Goal: Consume media (video, audio)

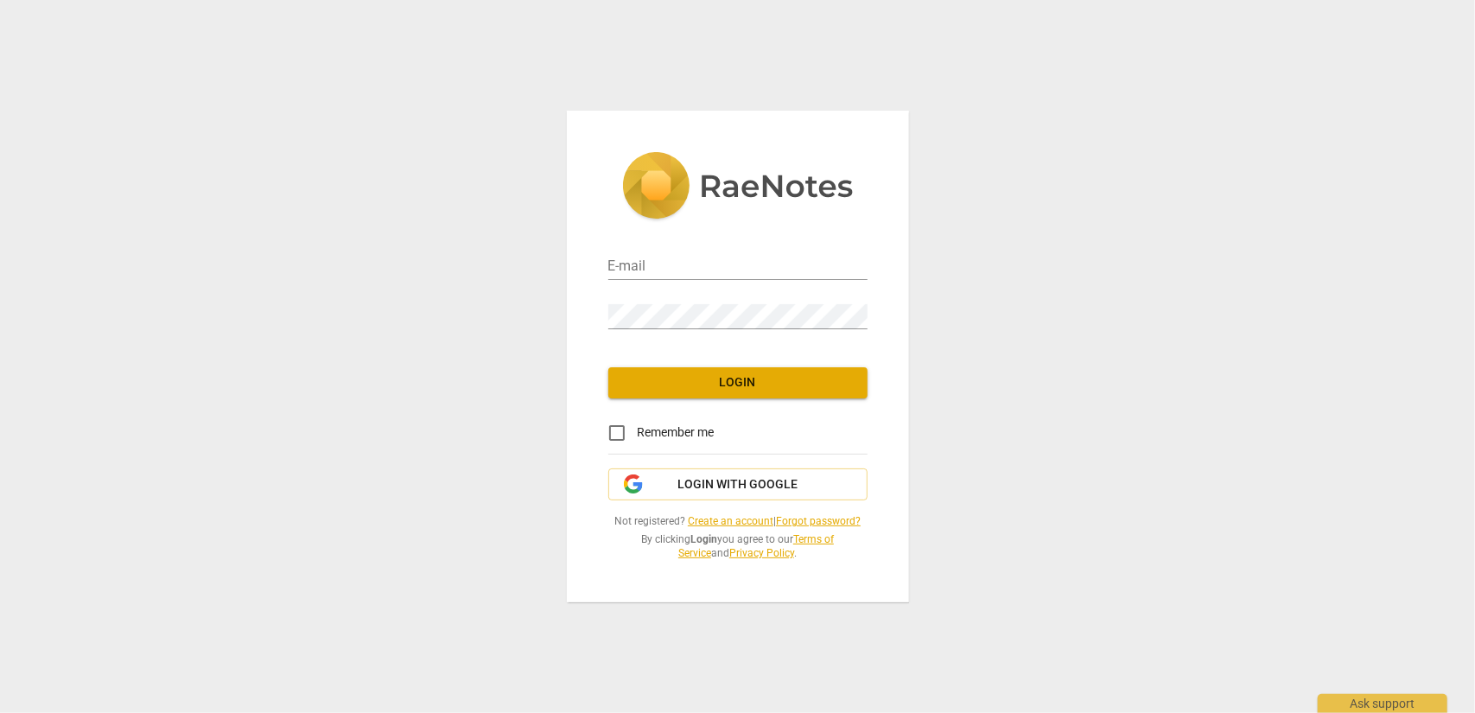
type input "[EMAIL_ADDRESS][DOMAIN_NAME]"
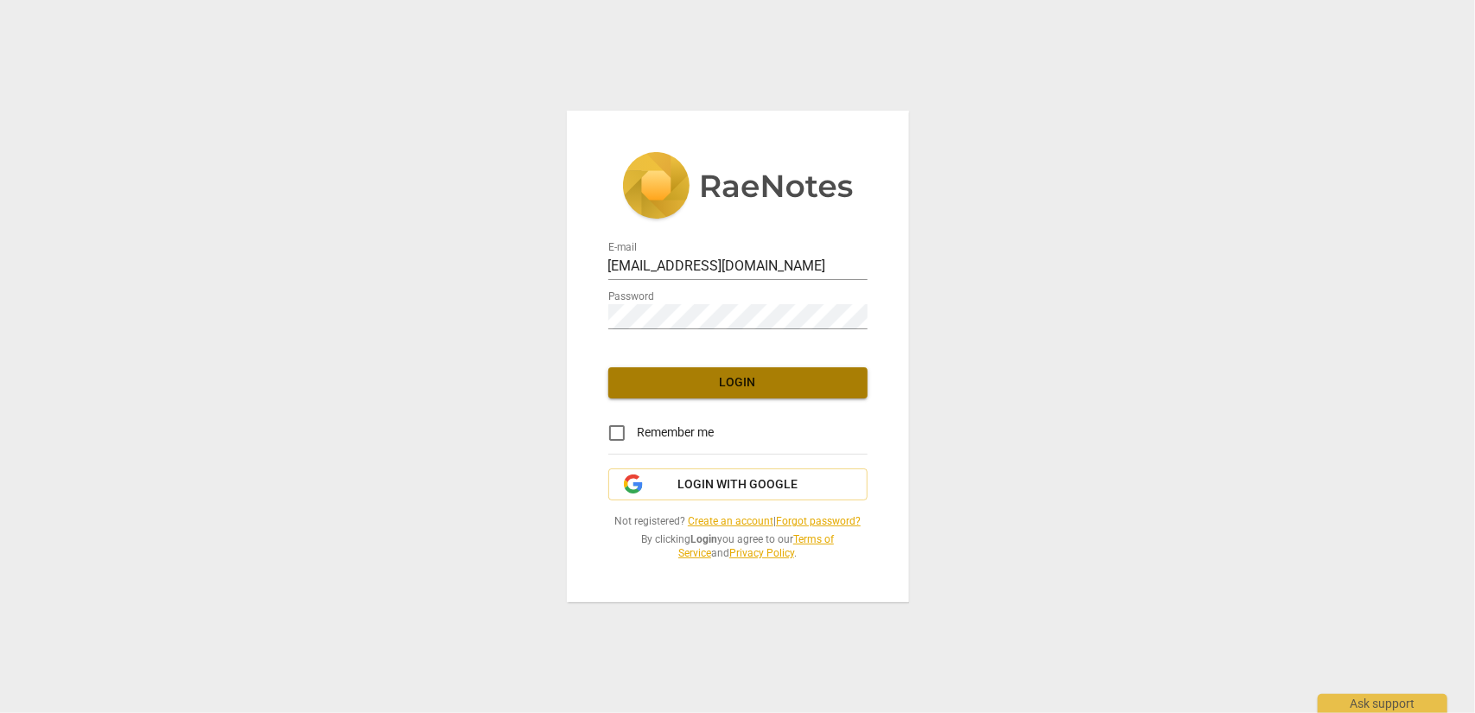
click at [719, 378] on span "Login" at bounding box center [738, 382] width 232 height 17
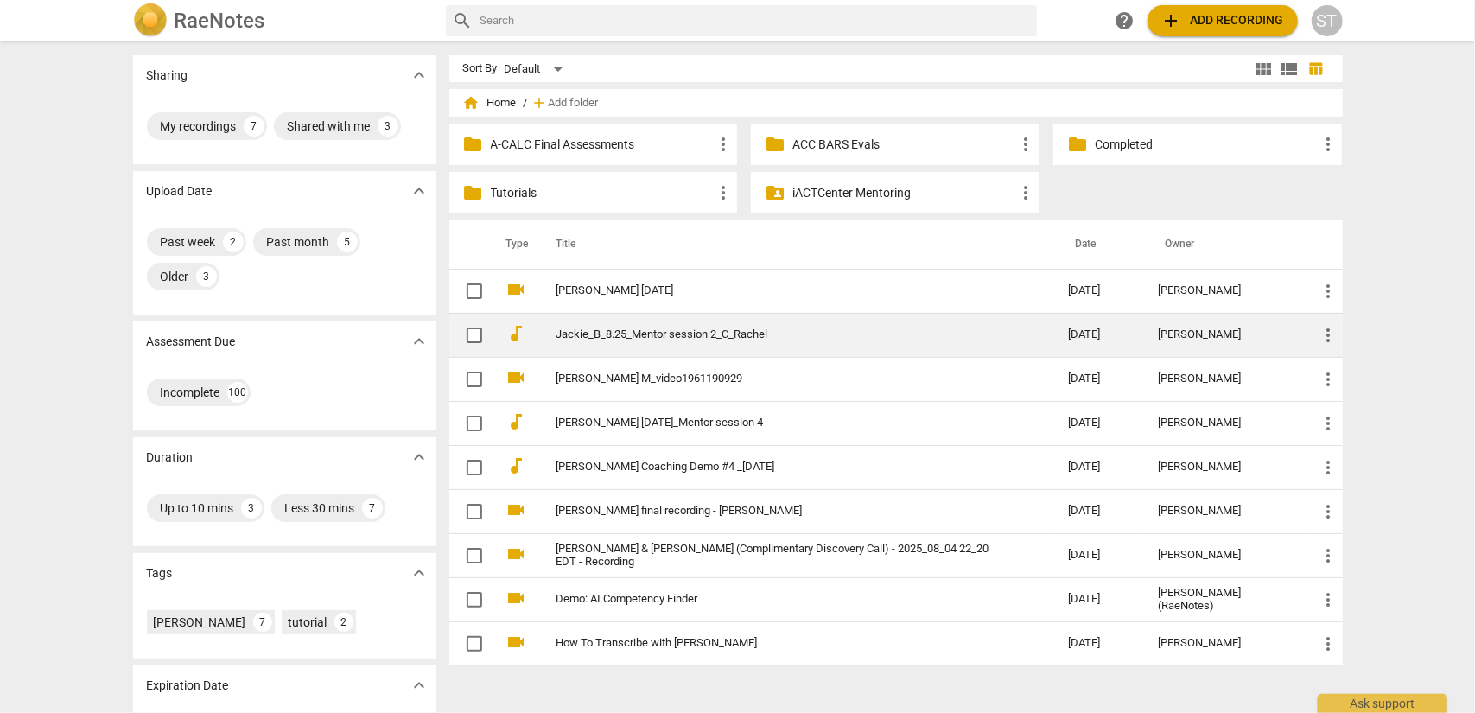
click at [709, 340] on link "Jackie_B_8.25_Mentor session 2_C_Rachel" at bounding box center [781, 334] width 450 height 13
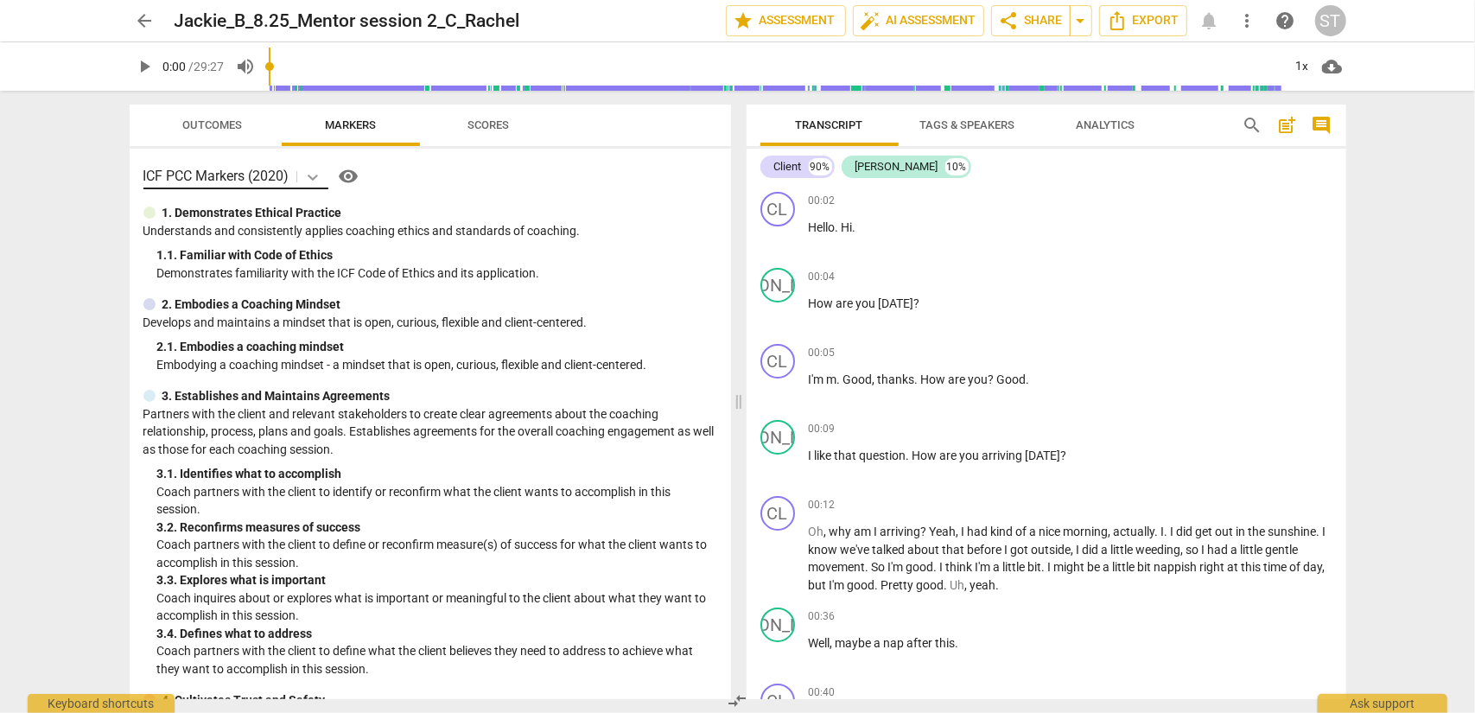
click at [310, 174] on icon at bounding box center [312, 176] width 17 height 17
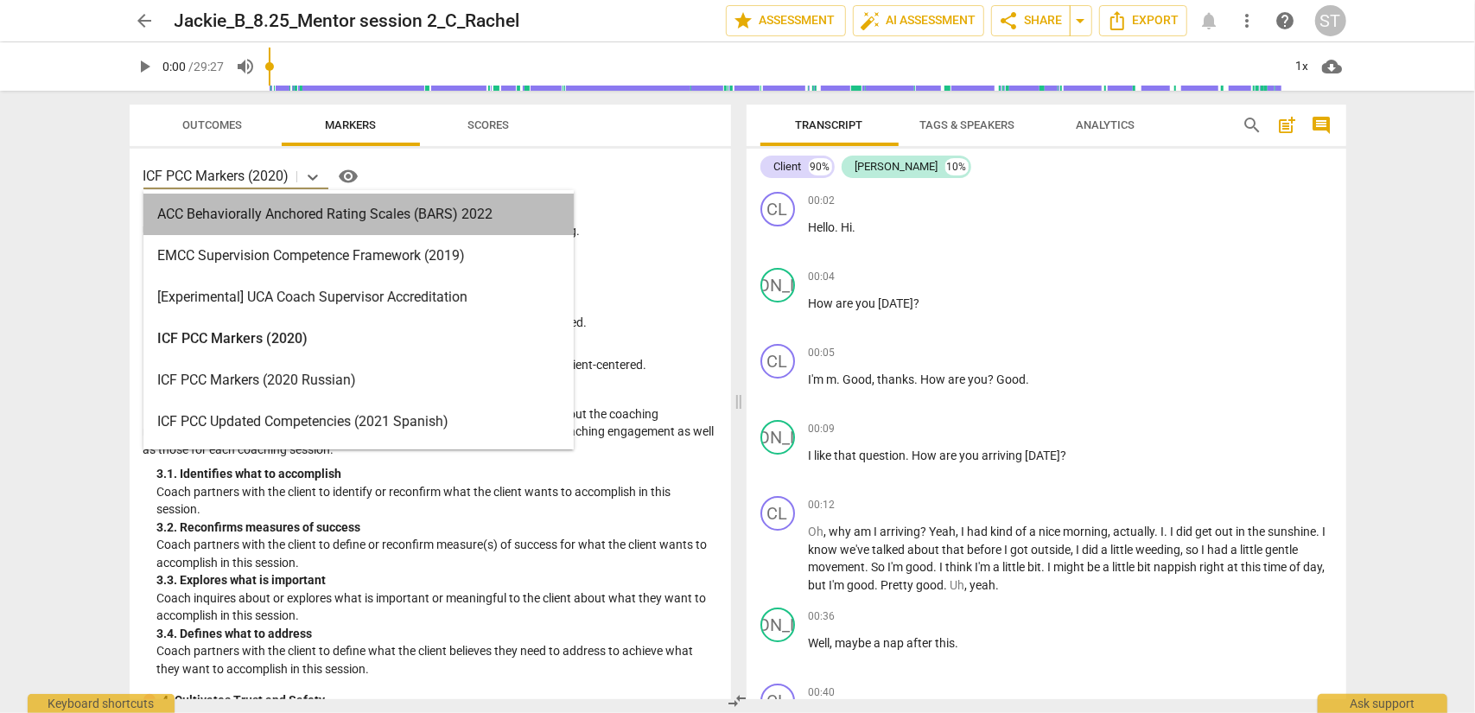
click at [307, 213] on div "ACC Behaviorally Anchored Rating Scales (BARS) 2022" at bounding box center [358, 214] width 430 height 41
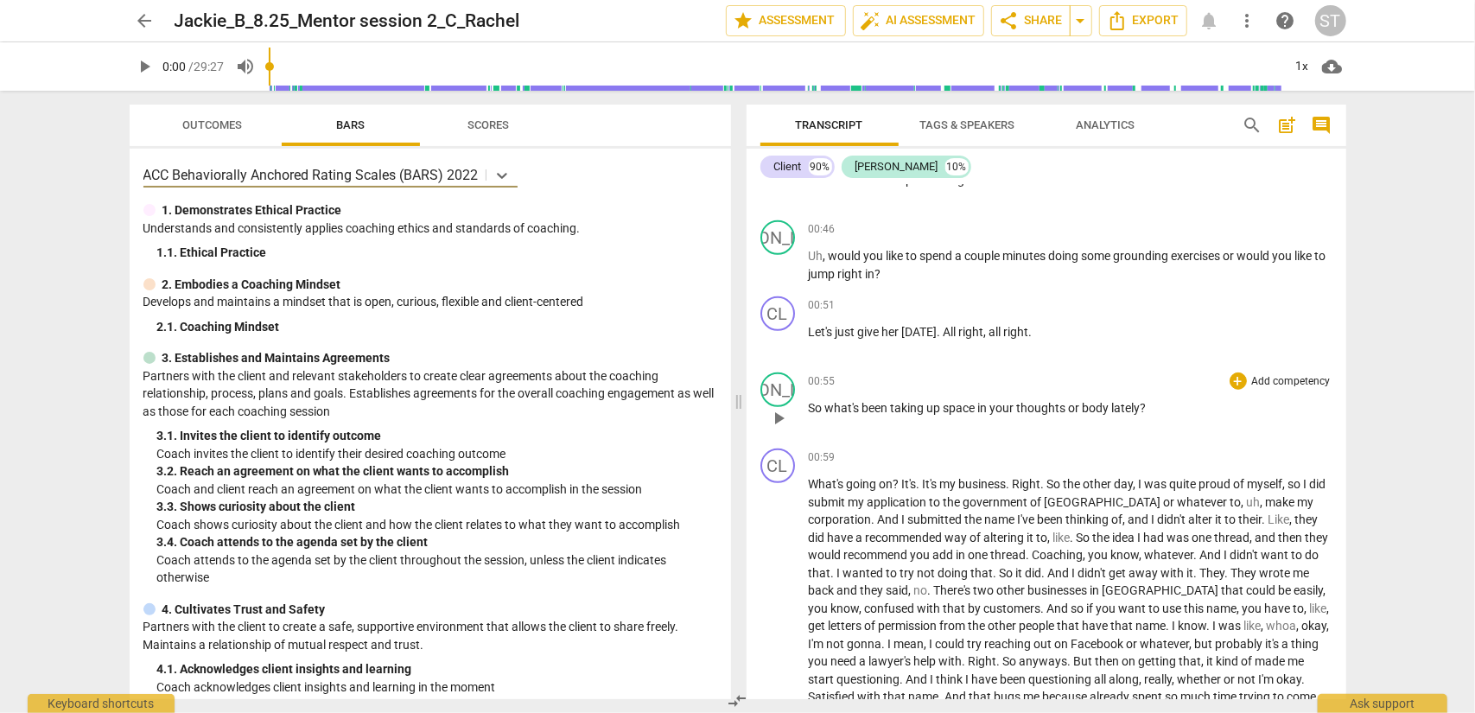
scroll to position [778, 0]
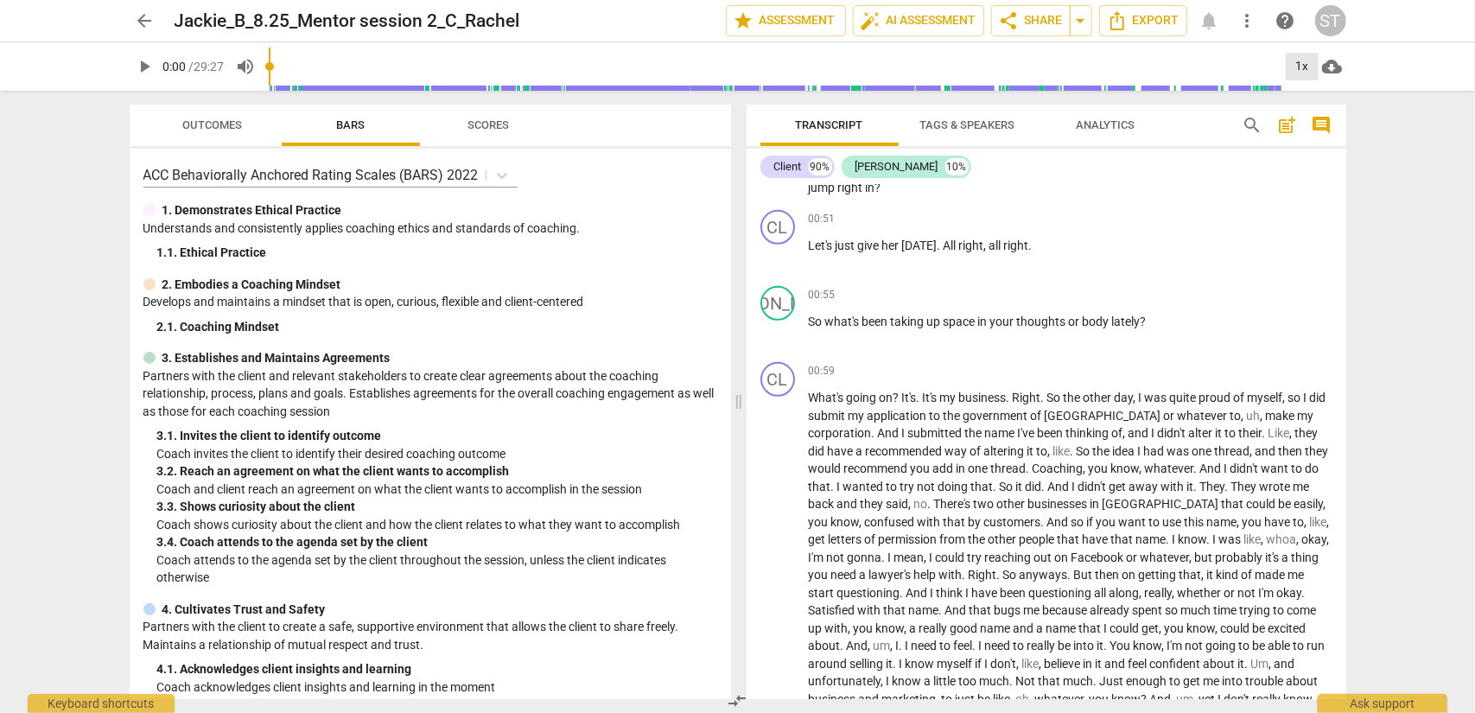
click at [1306, 61] on div "1x" at bounding box center [1302, 67] width 33 height 28
click at [1305, 137] on li "1.25x" at bounding box center [1315, 134] width 58 height 33
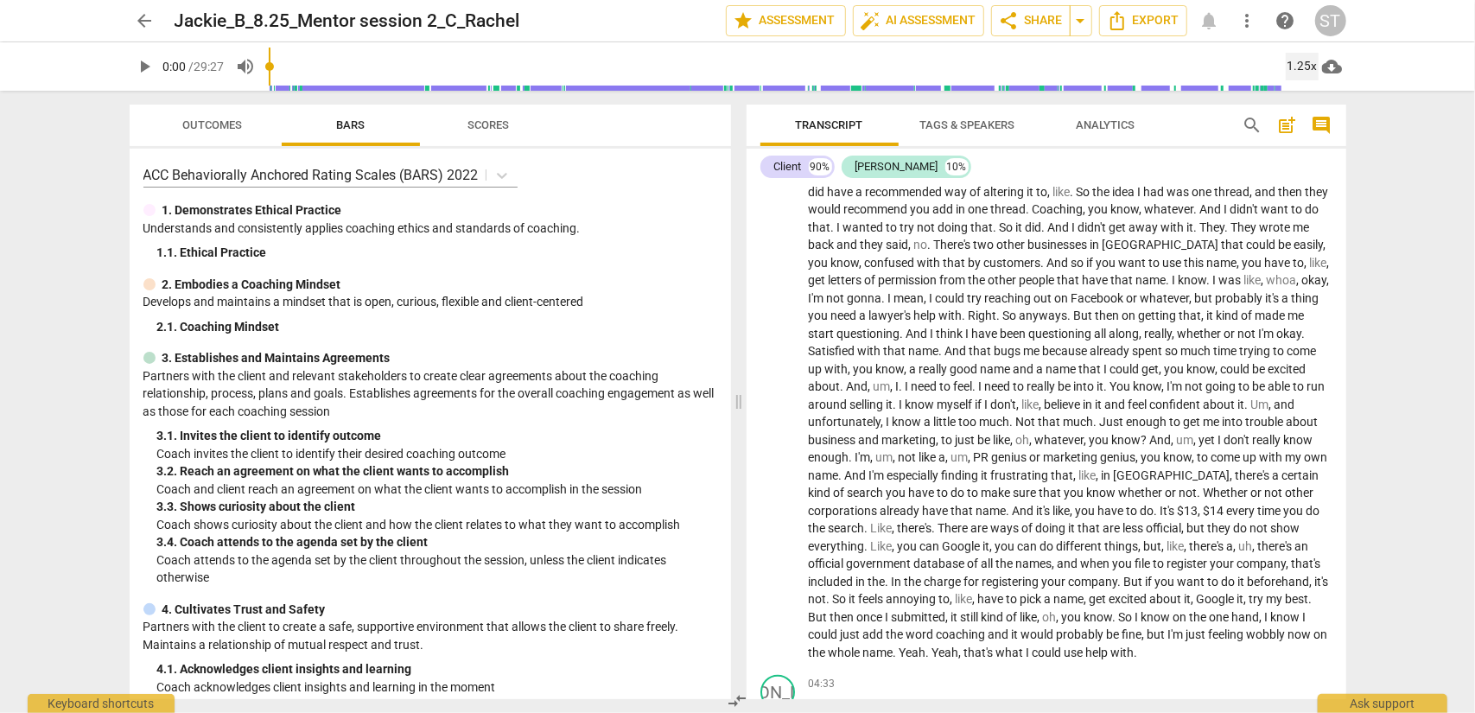
scroll to position [864, 0]
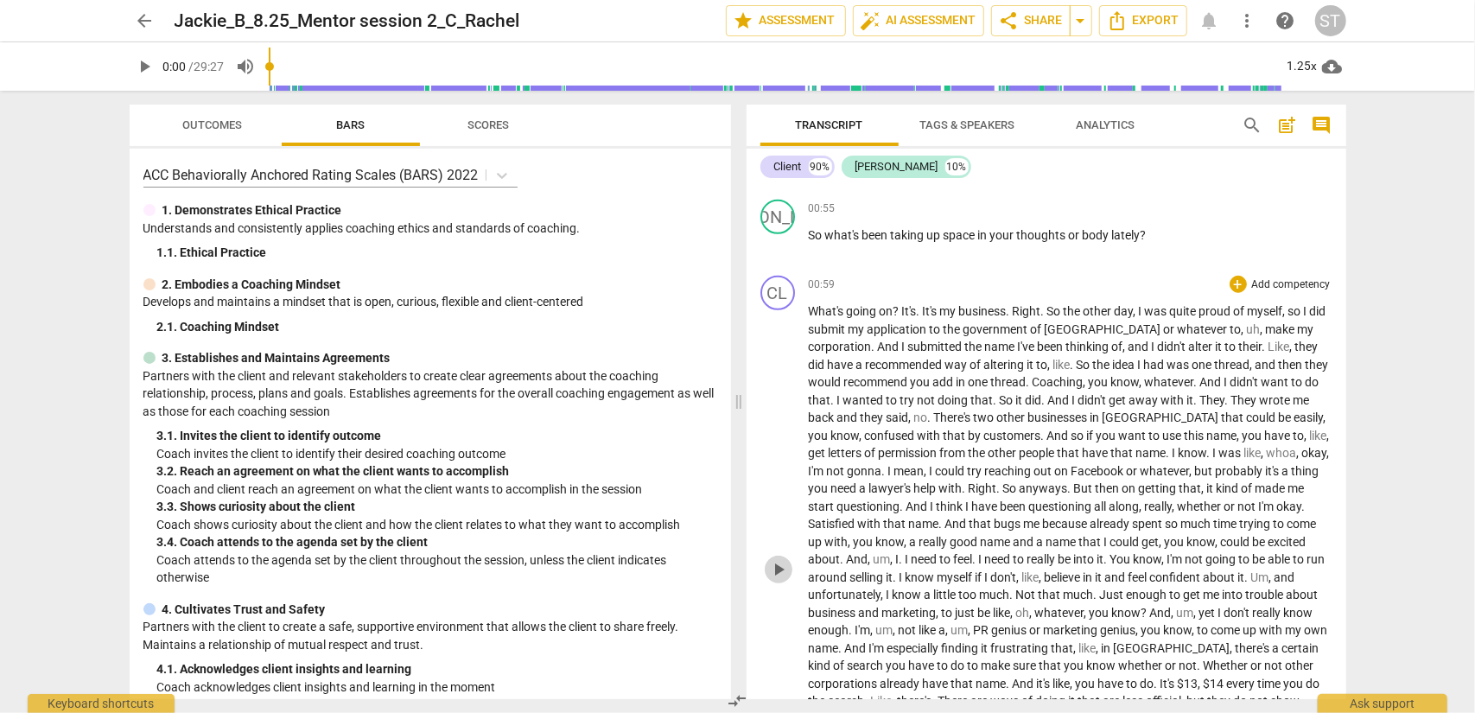
click at [779, 565] on span "play_arrow" at bounding box center [778, 569] width 21 height 21
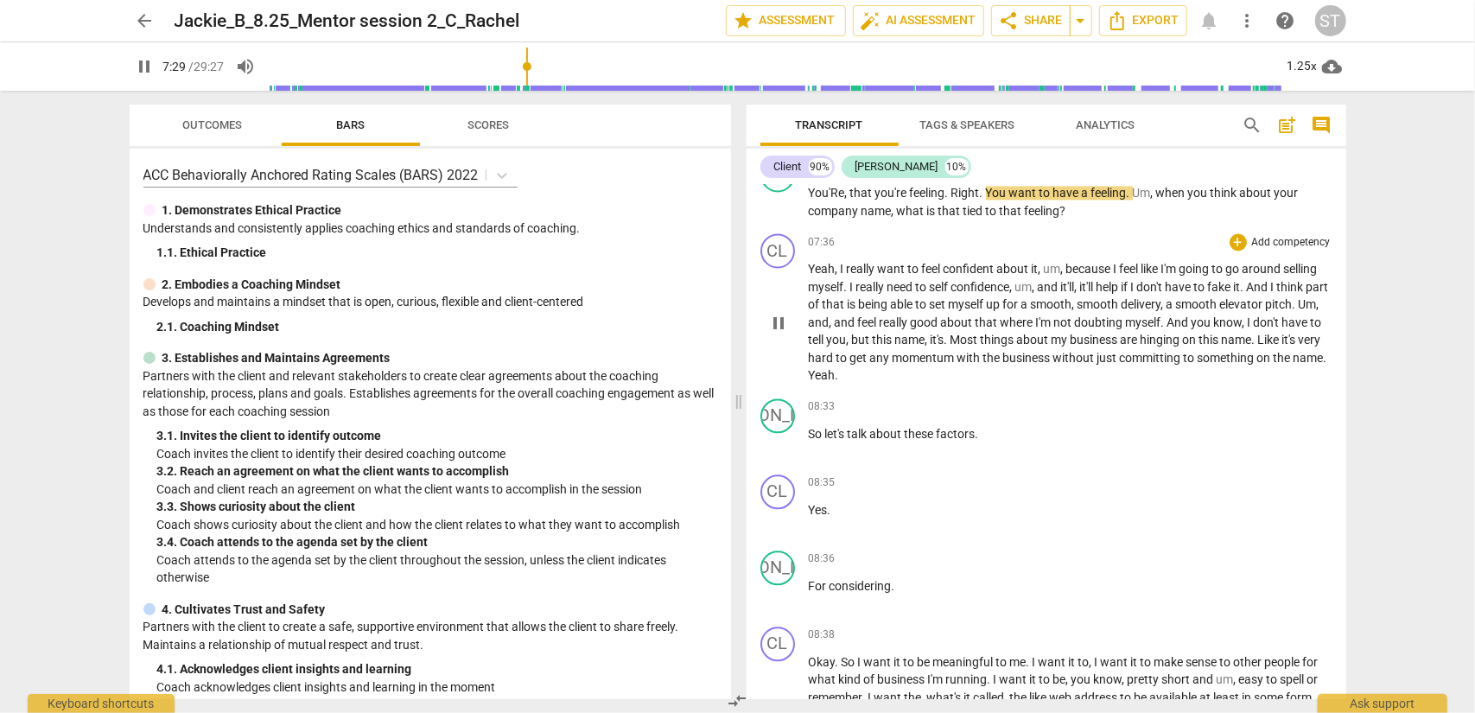
scroll to position [2354, 0]
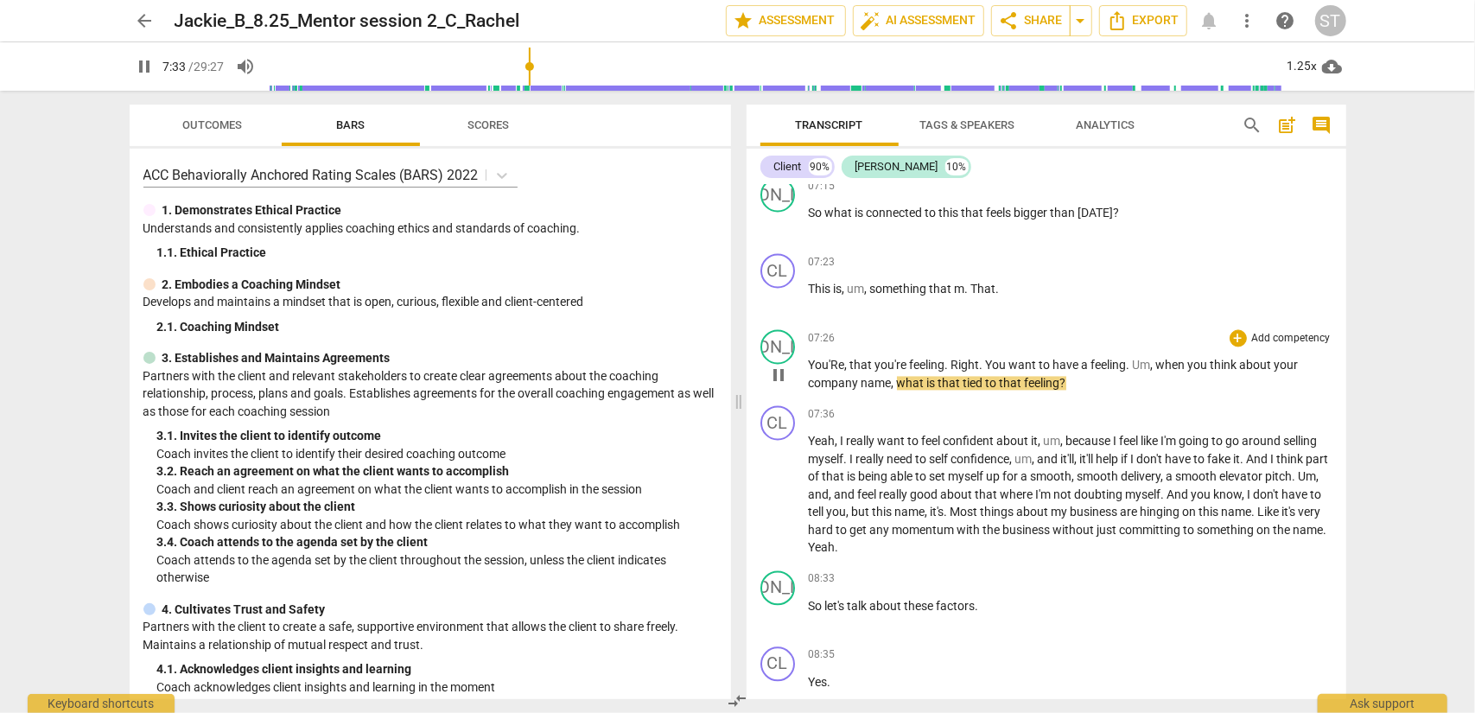
click at [779, 376] on span "pause" at bounding box center [778, 375] width 21 height 21
click at [781, 376] on span "play_arrow" at bounding box center [778, 375] width 21 height 21
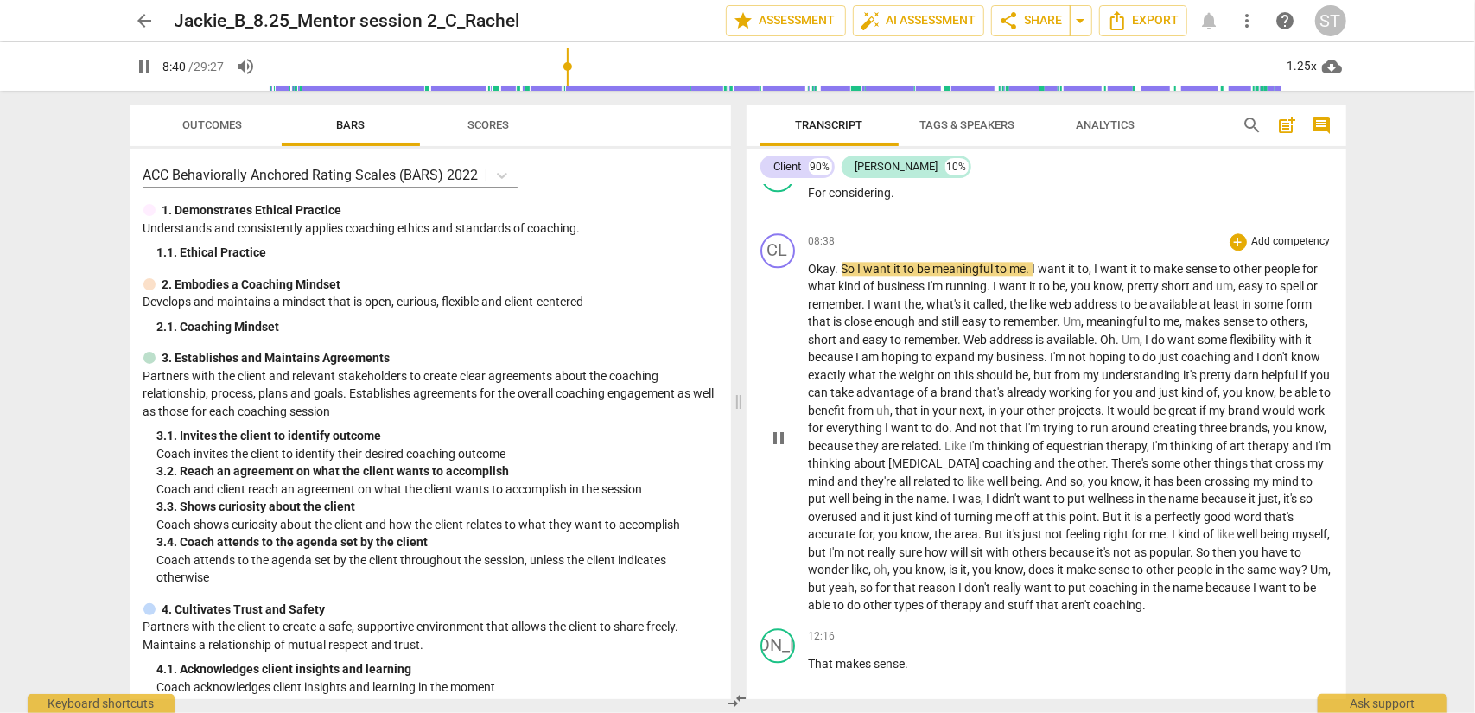
click at [775, 442] on span "pause" at bounding box center [778, 438] width 21 height 21
click at [778, 442] on span "play_arrow" at bounding box center [778, 438] width 21 height 21
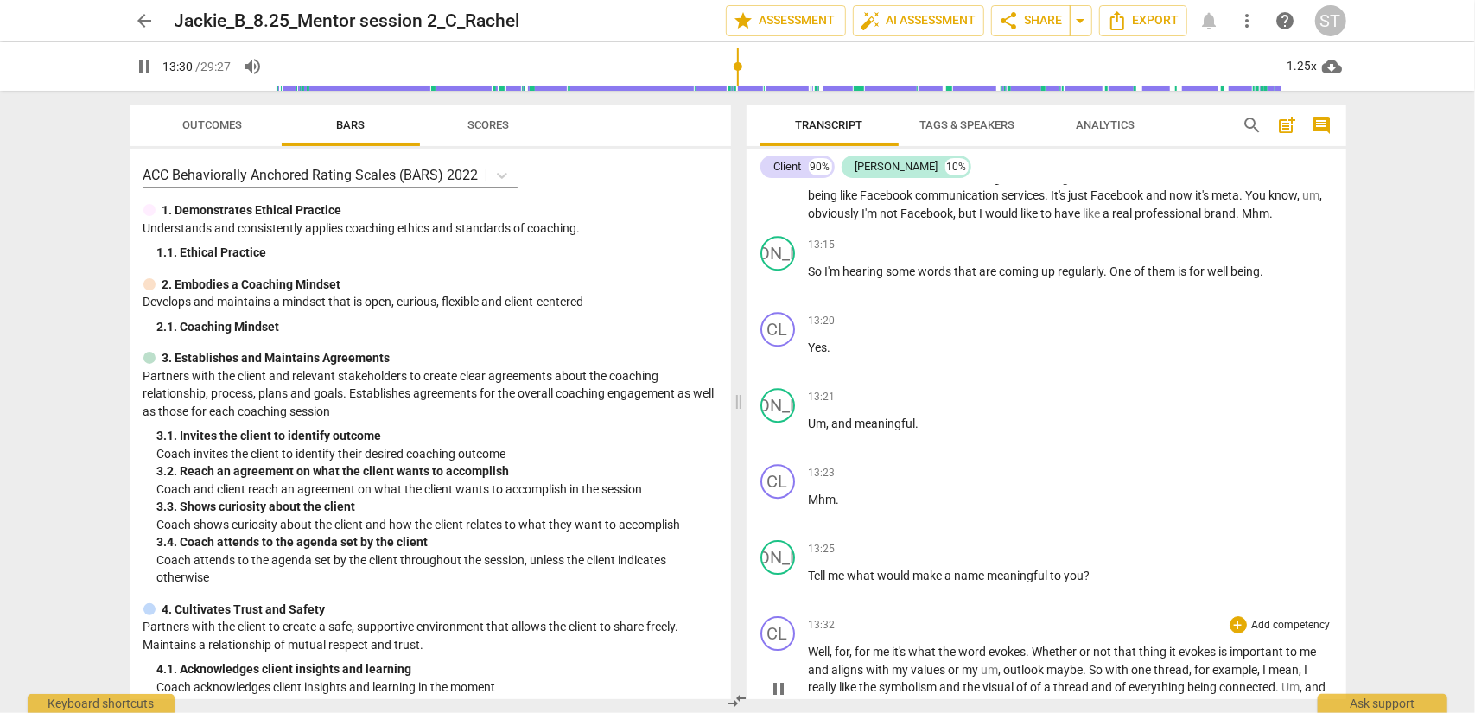
scroll to position [3639, 0]
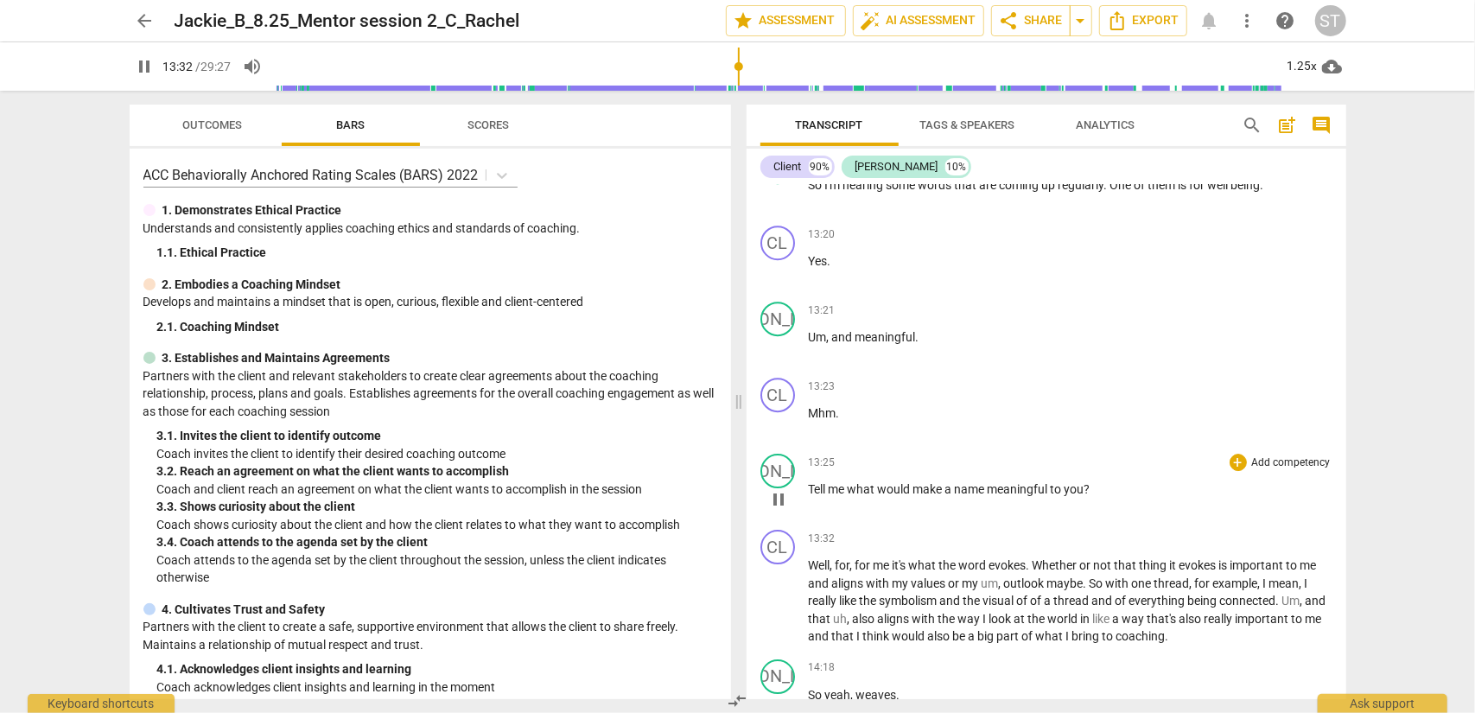
click at [783, 499] on span "pause" at bounding box center [778, 499] width 21 height 21
click at [777, 600] on span "play_arrow" at bounding box center [778, 602] width 21 height 21
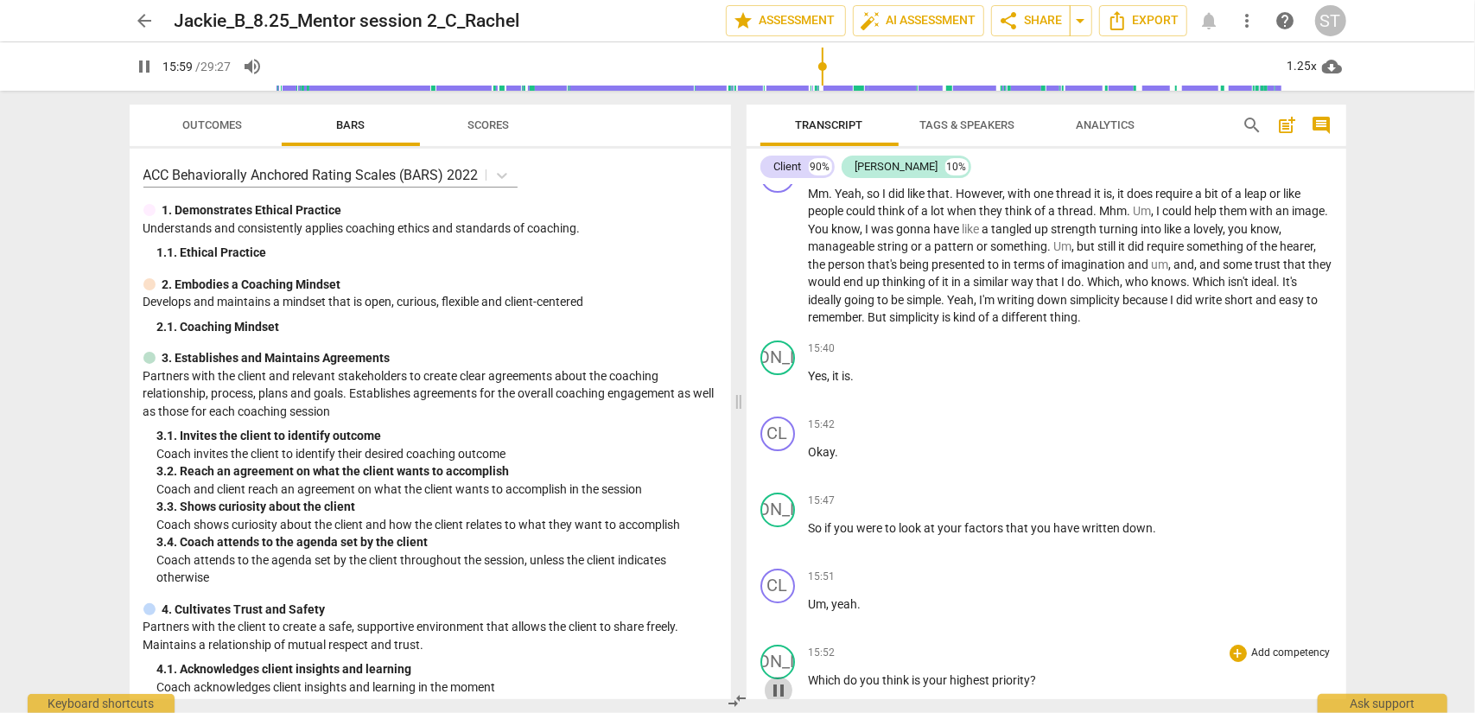
click at [772, 689] on span "pause" at bounding box center [778, 690] width 21 height 21
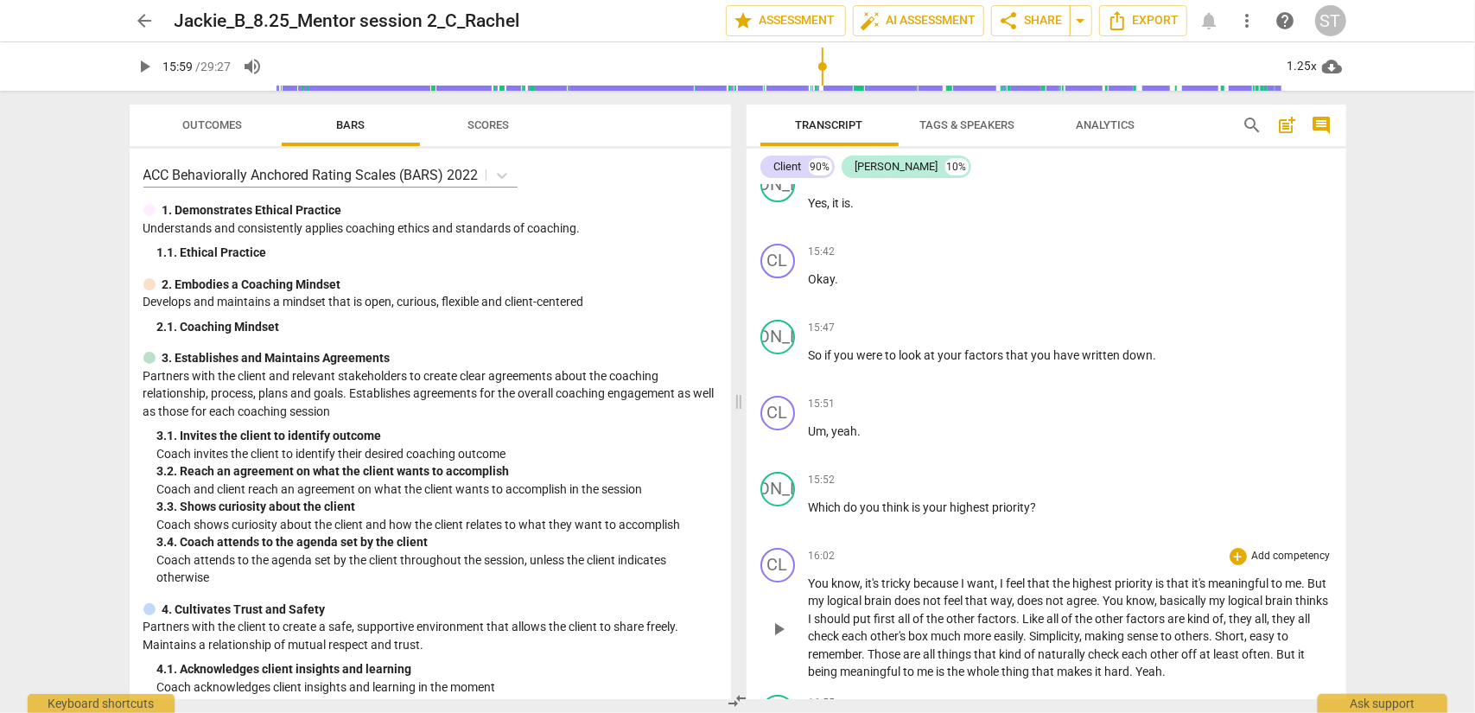
scroll to position [4476, 0]
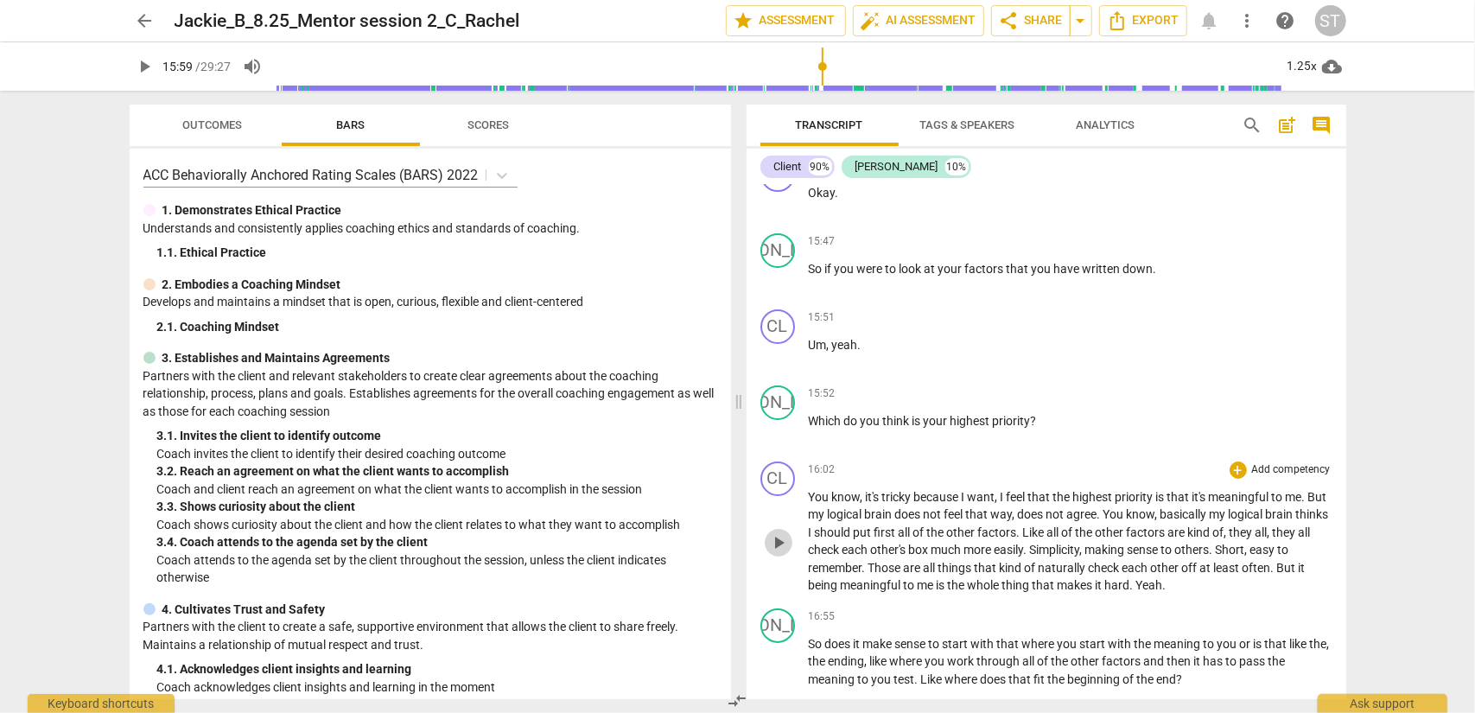
click at [776, 540] on span "play_arrow" at bounding box center [778, 542] width 21 height 21
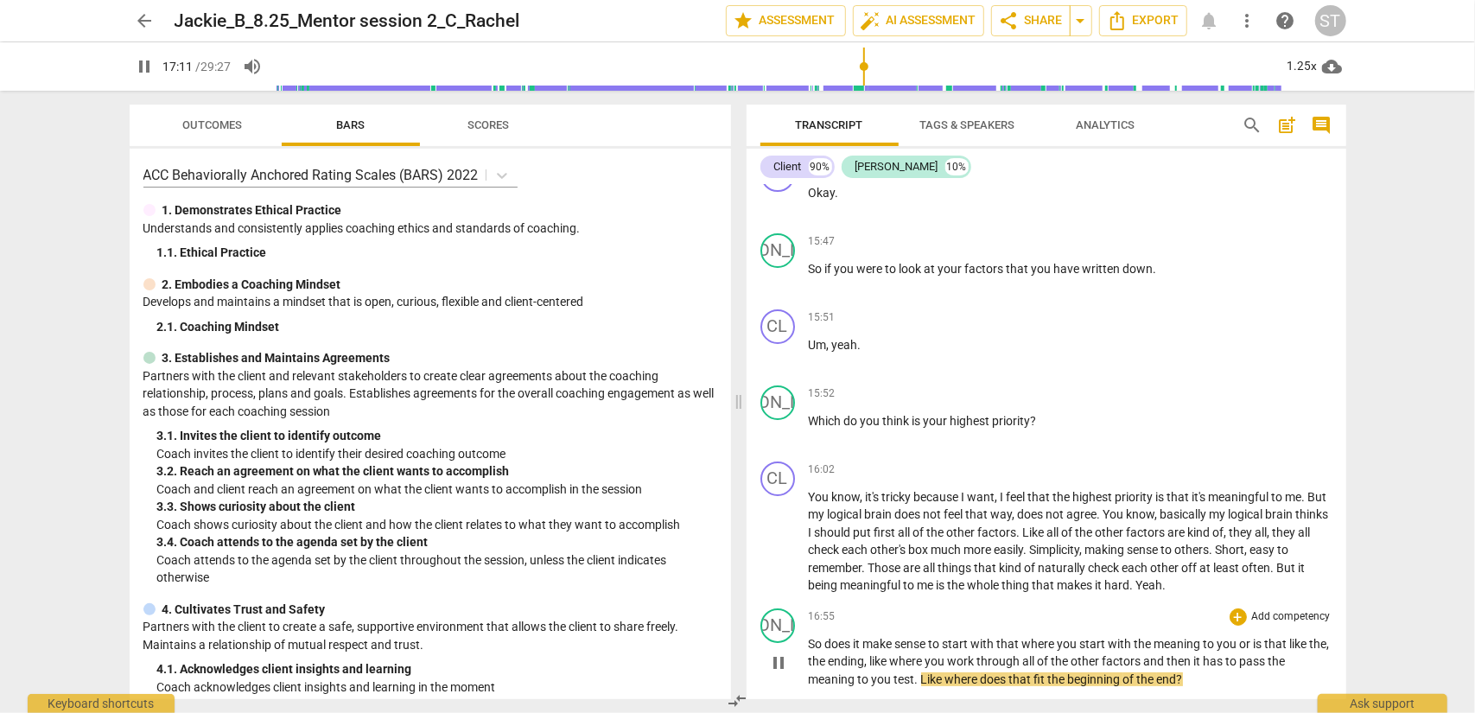
click at [781, 663] on span "pause" at bounding box center [778, 662] width 21 height 21
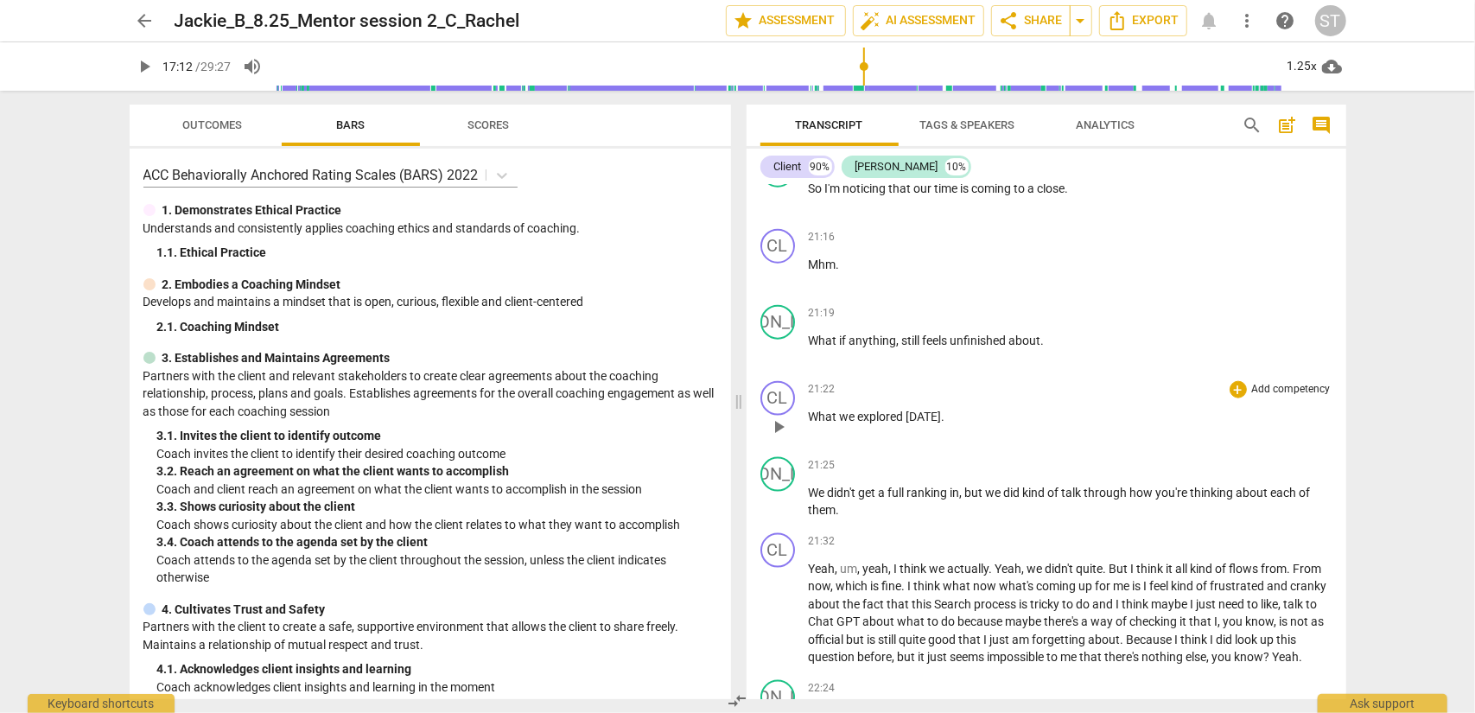
scroll to position [5944, 0]
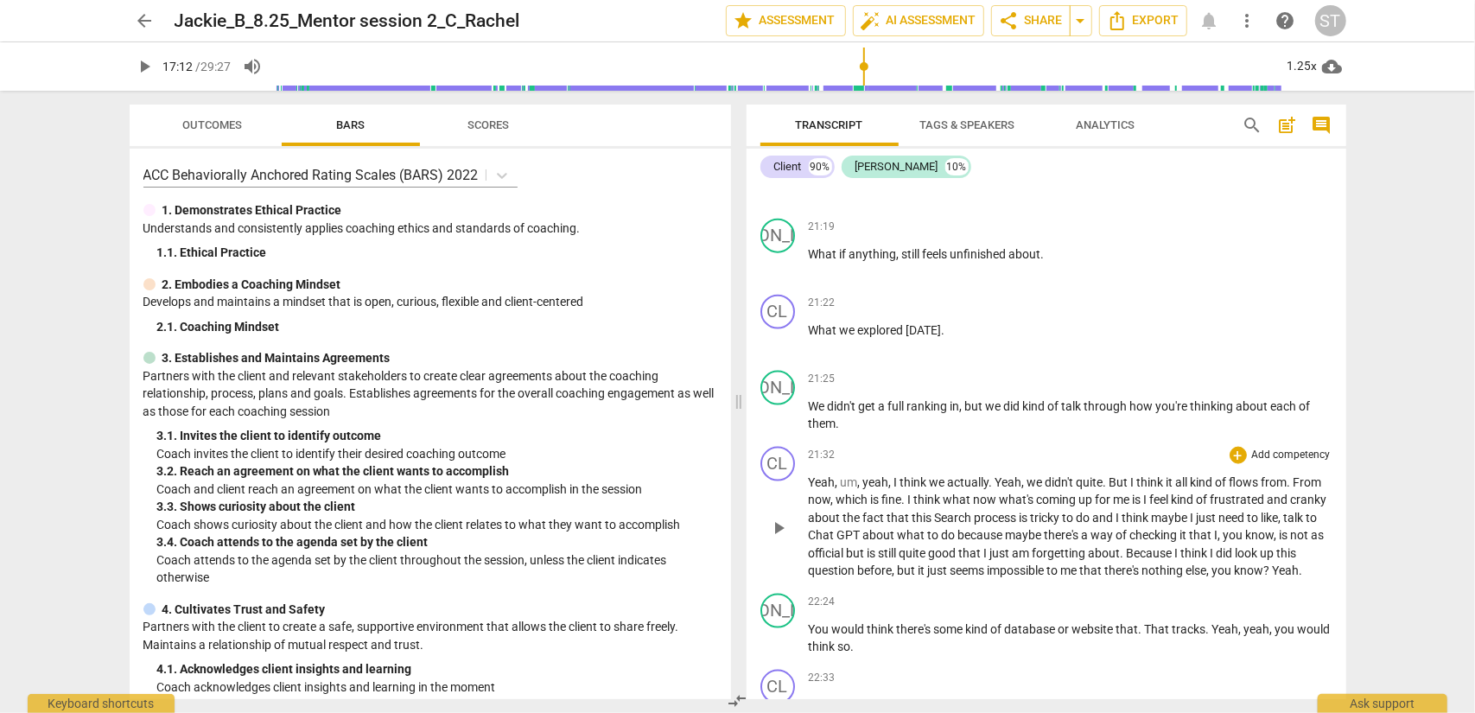
click at [777, 538] on span "play_arrow" at bounding box center [778, 528] width 21 height 21
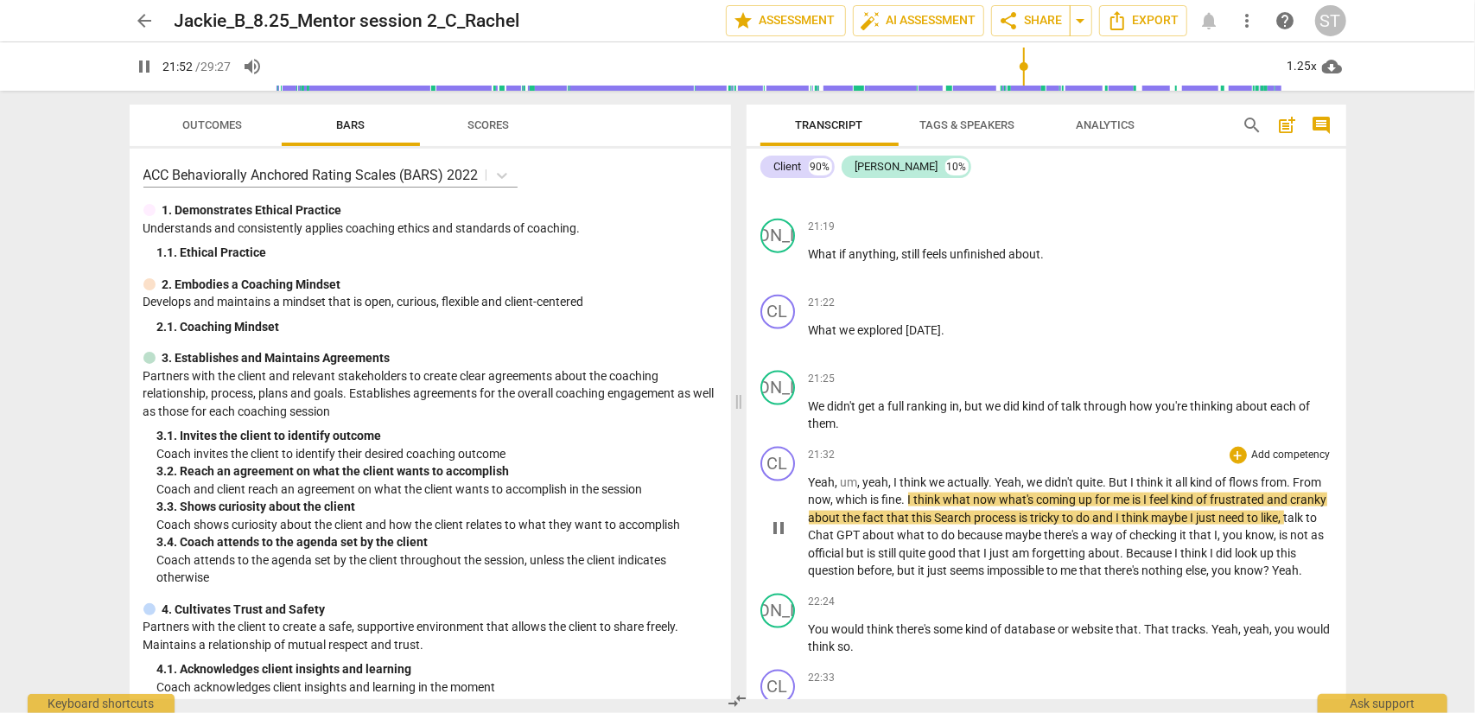
scroll to position [6031, 0]
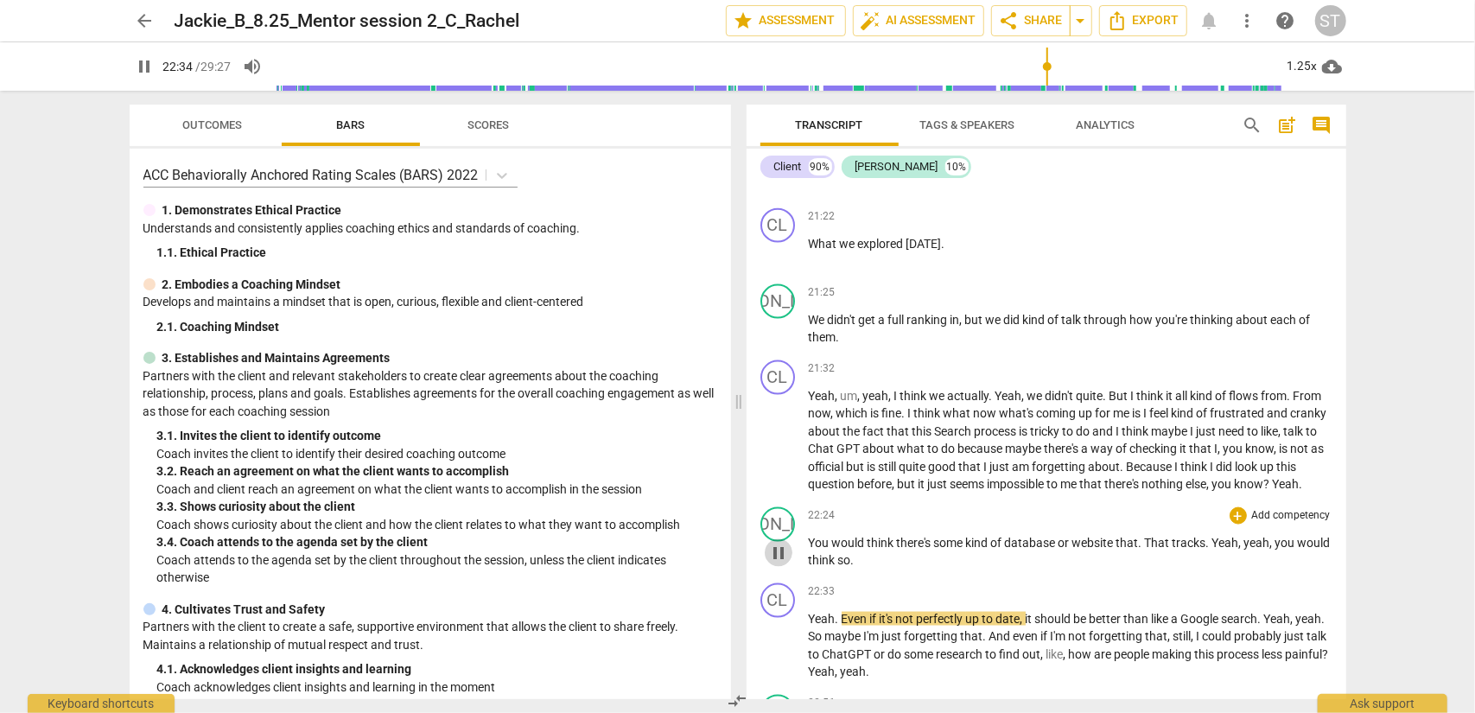
click at [778, 563] on span "pause" at bounding box center [778, 553] width 21 height 21
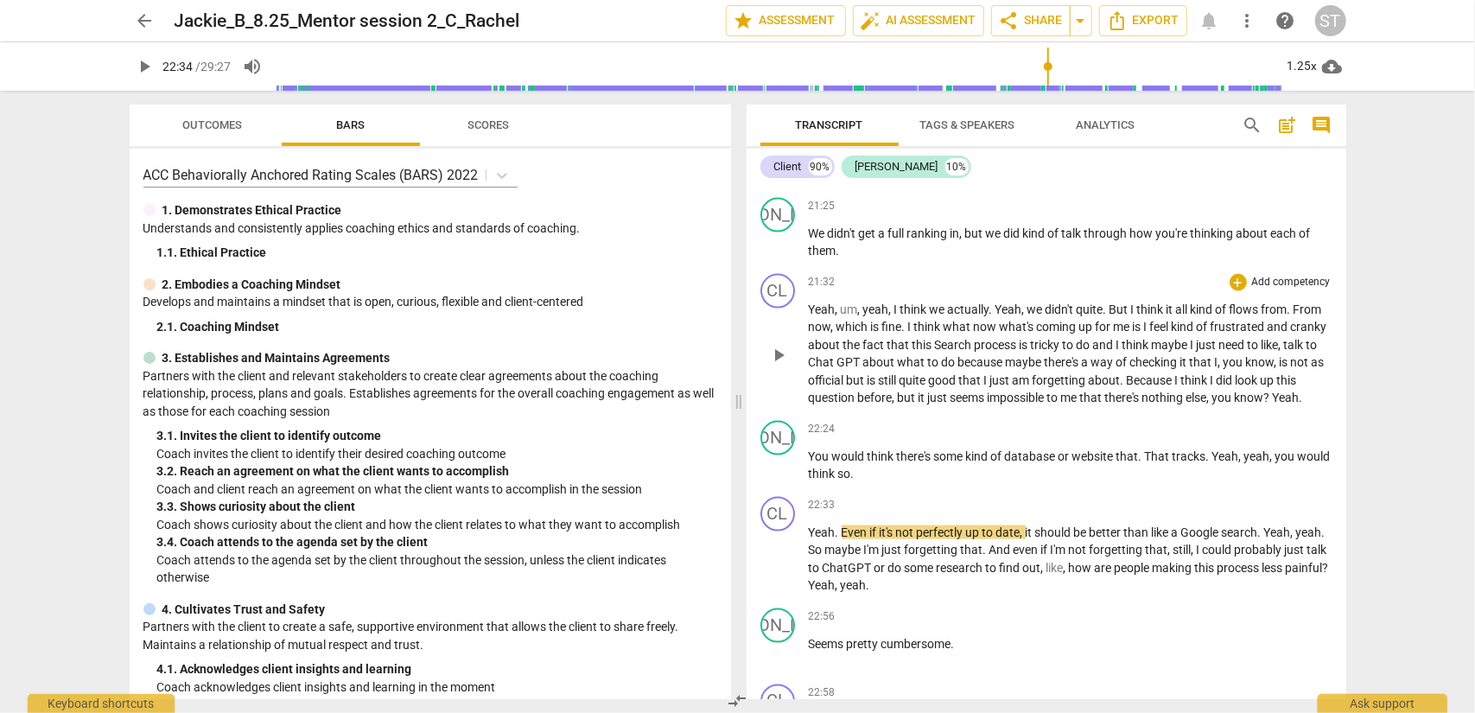
scroll to position [6204, 0]
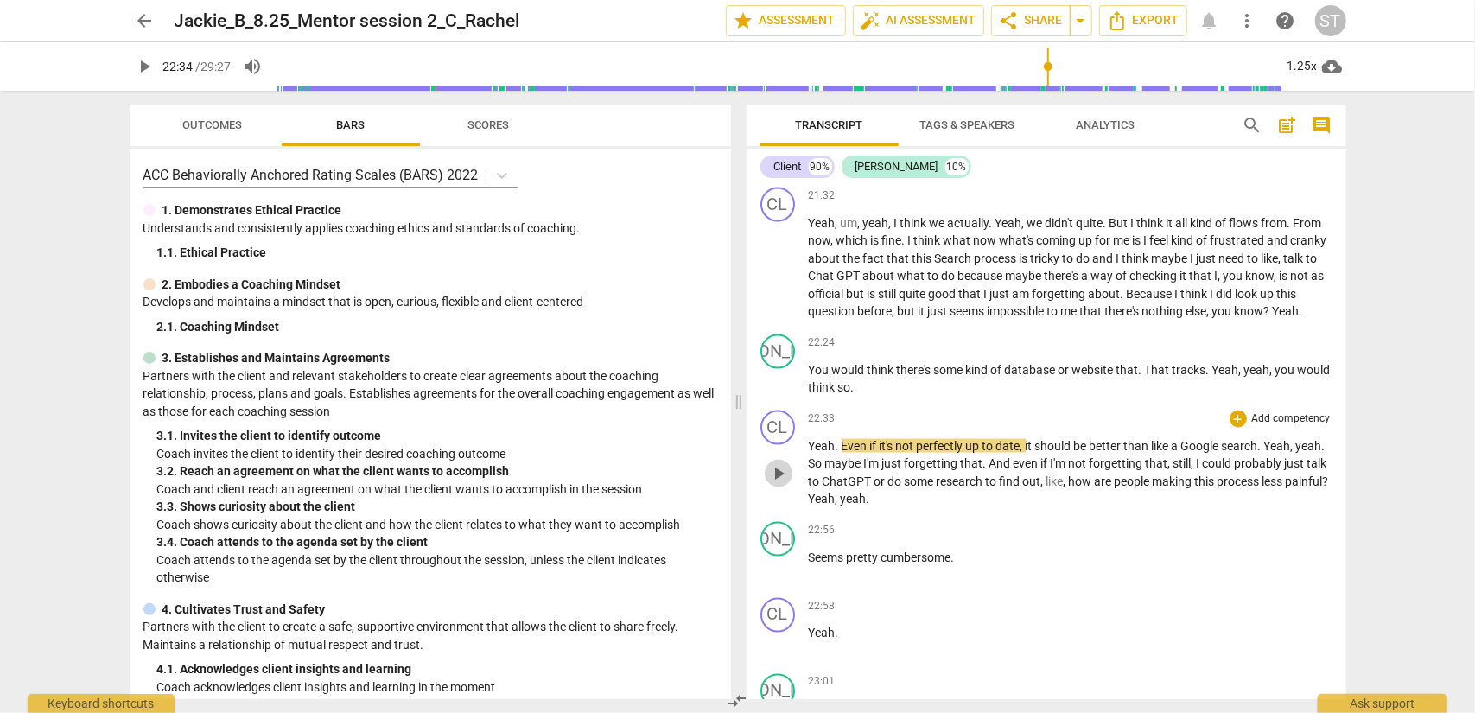
click at [776, 484] on span "play_arrow" at bounding box center [778, 473] width 21 height 21
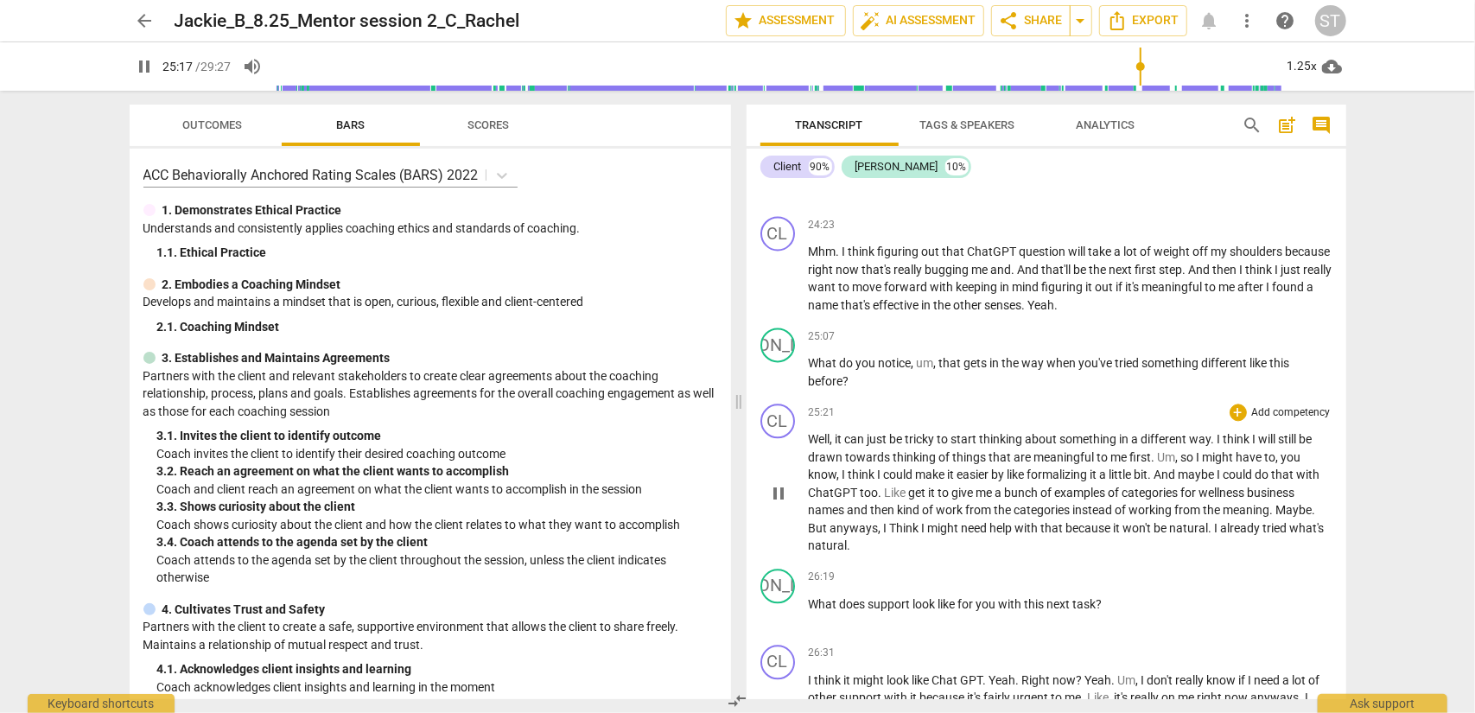
scroll to position [7064, 0]
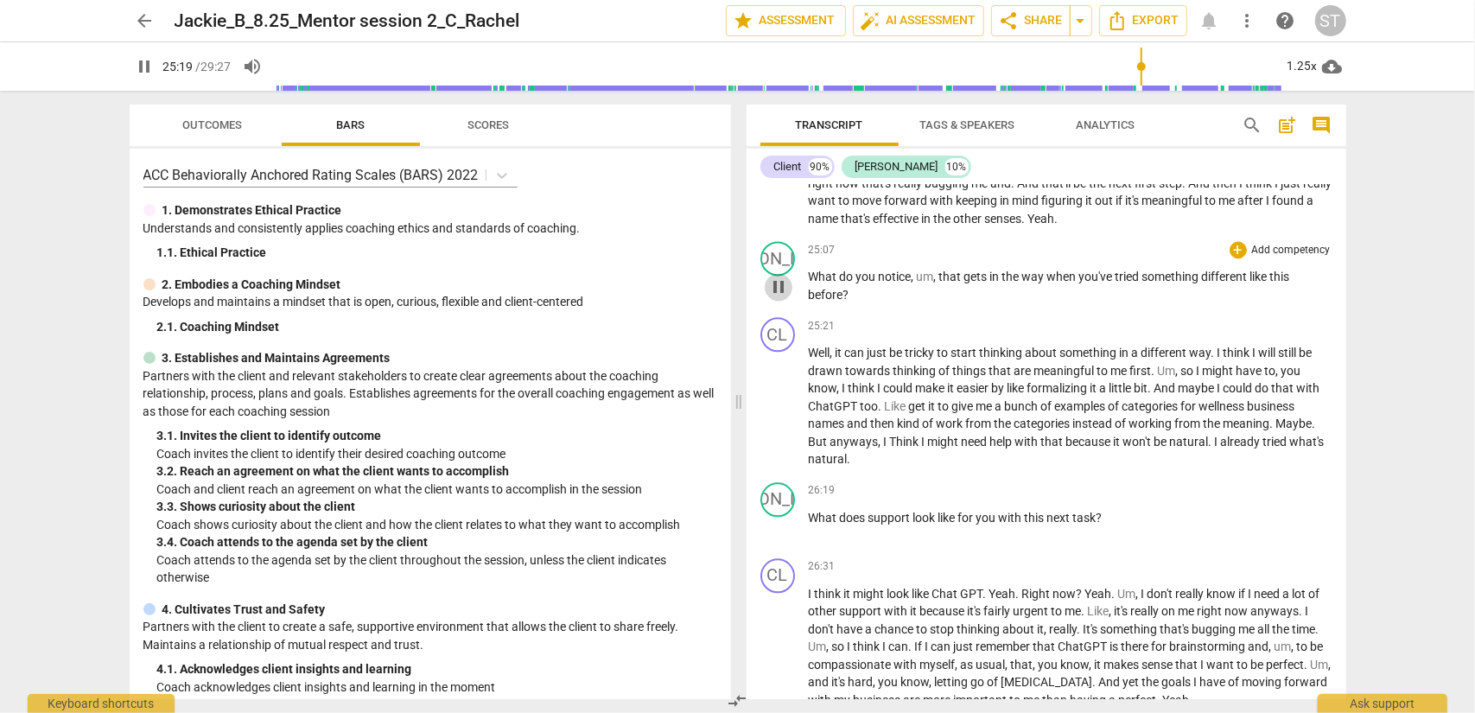
click at [784, 297] on span "pause" at bounding box center [778, 286] width 21 height 21
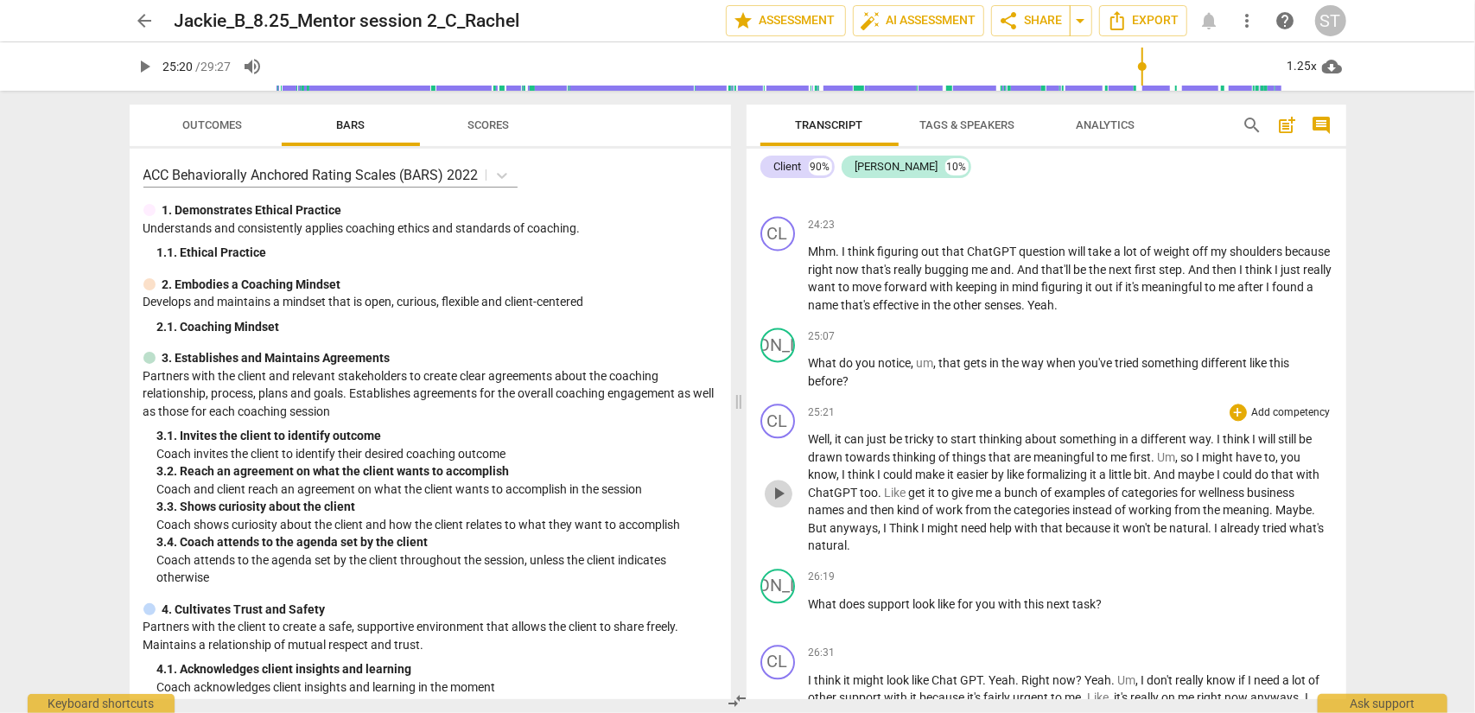
click at [784, 504] on span "play_arrow" at bounding box center [778, 493] width 21 height 21
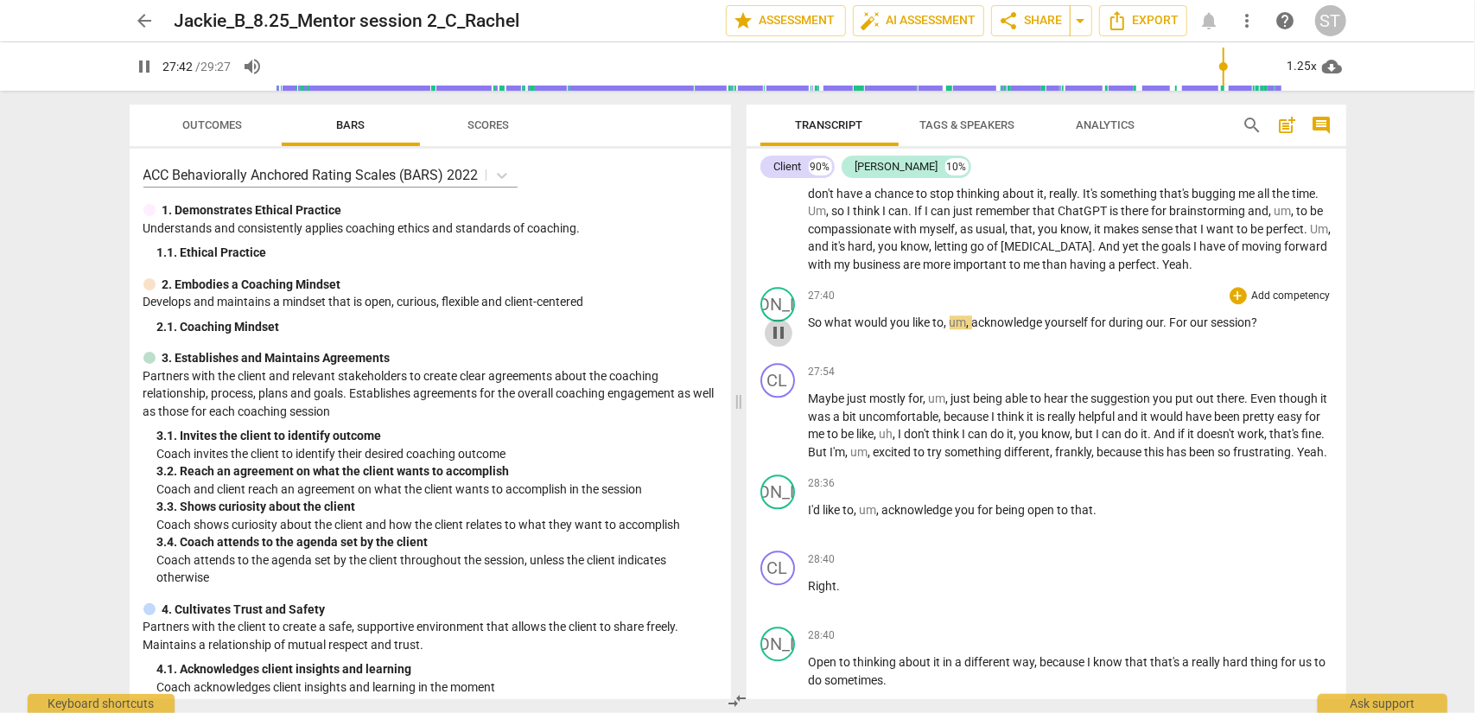
click at [779, 343] on span "pause" at bounding box center [778, 332] width 21 height 21
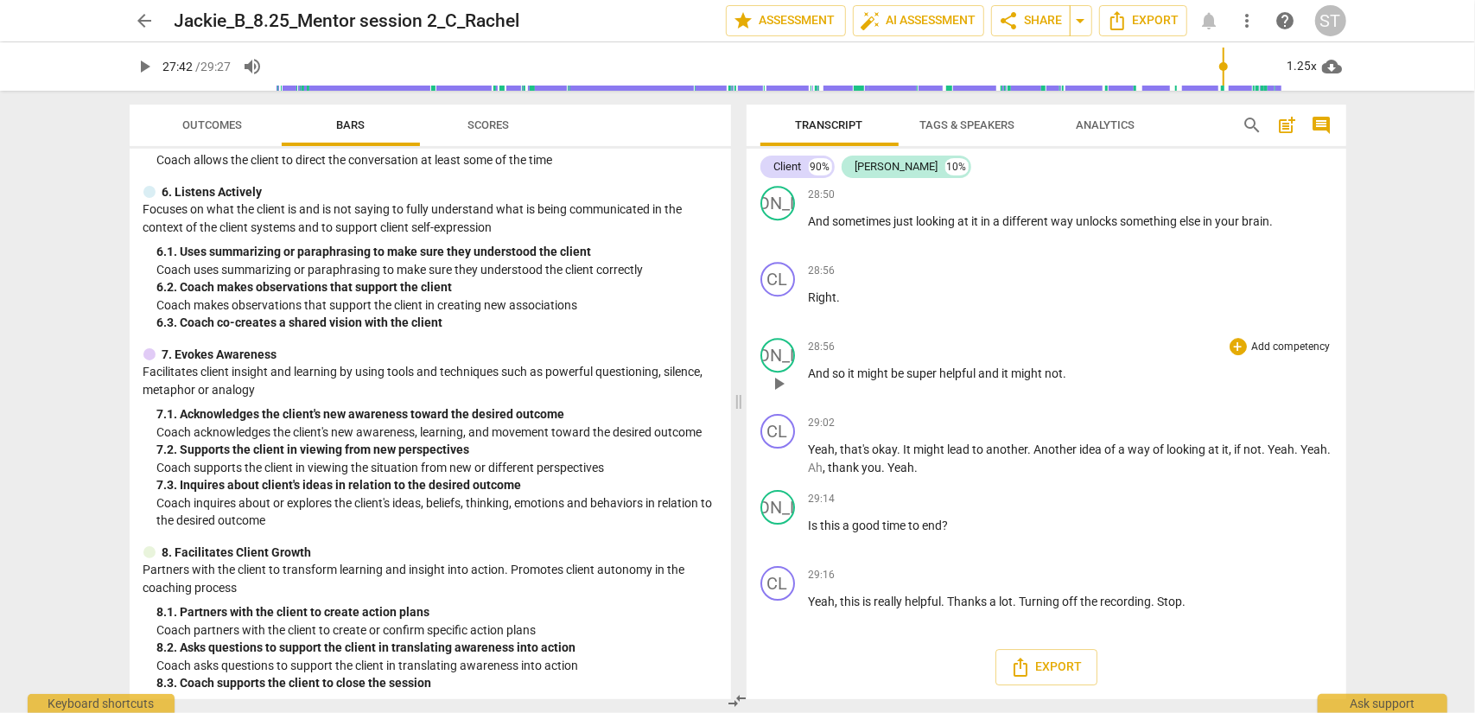
scroll to position [8127, 0]
type input "1663"
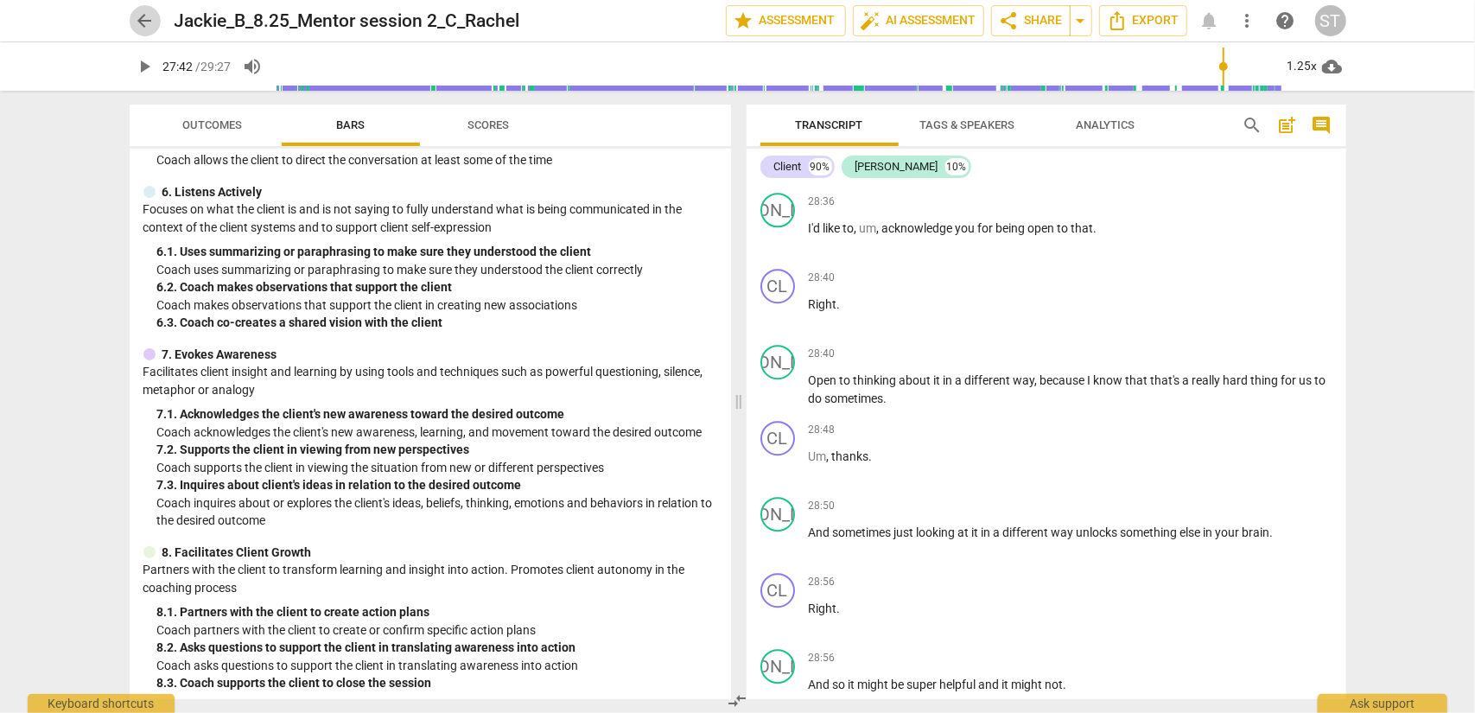
click at [138, 20] on span "arrow_back" at bounding box center [145, 20] width 21 height 21
